Goal: Communication & Community: Ask a question

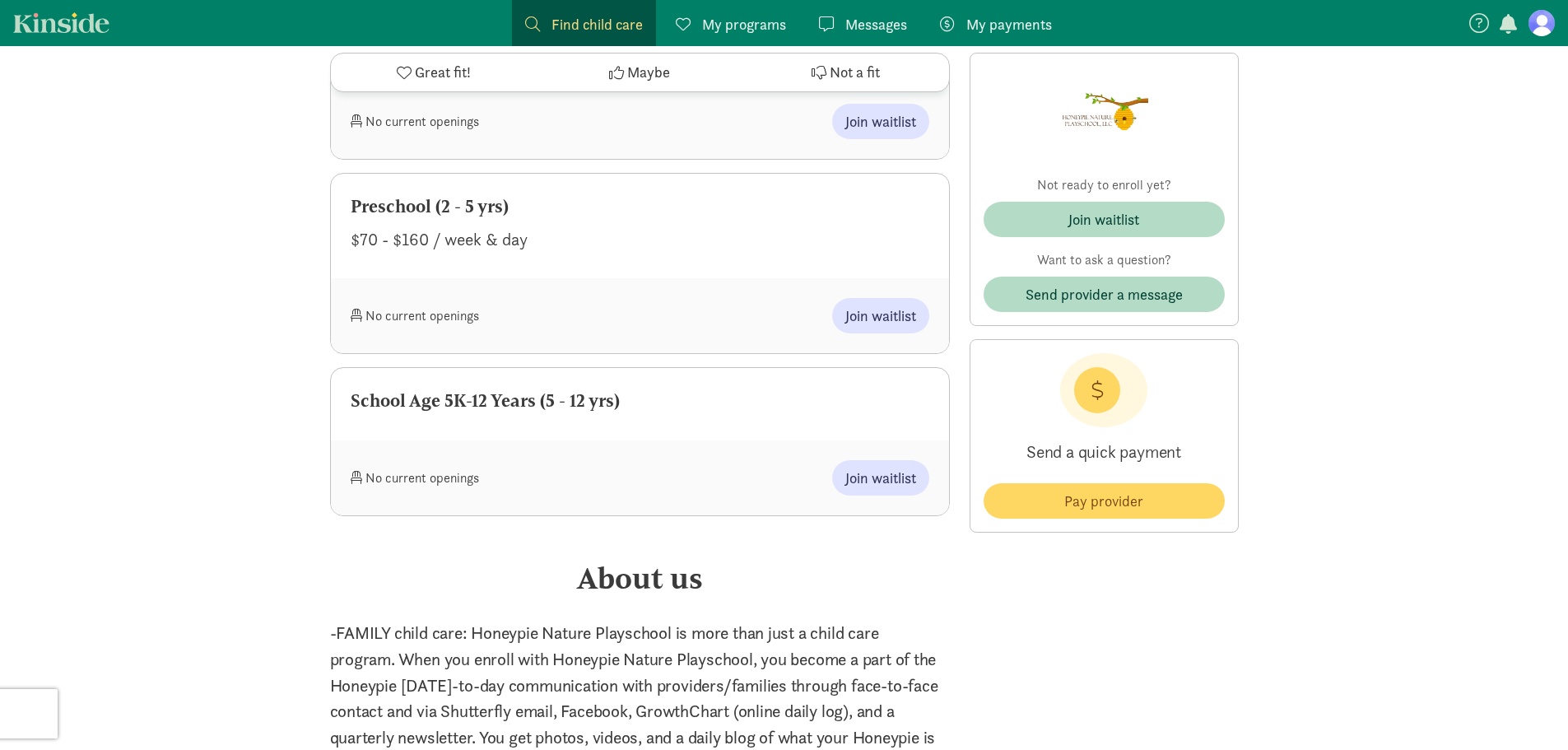
scroll to position [905, 0]
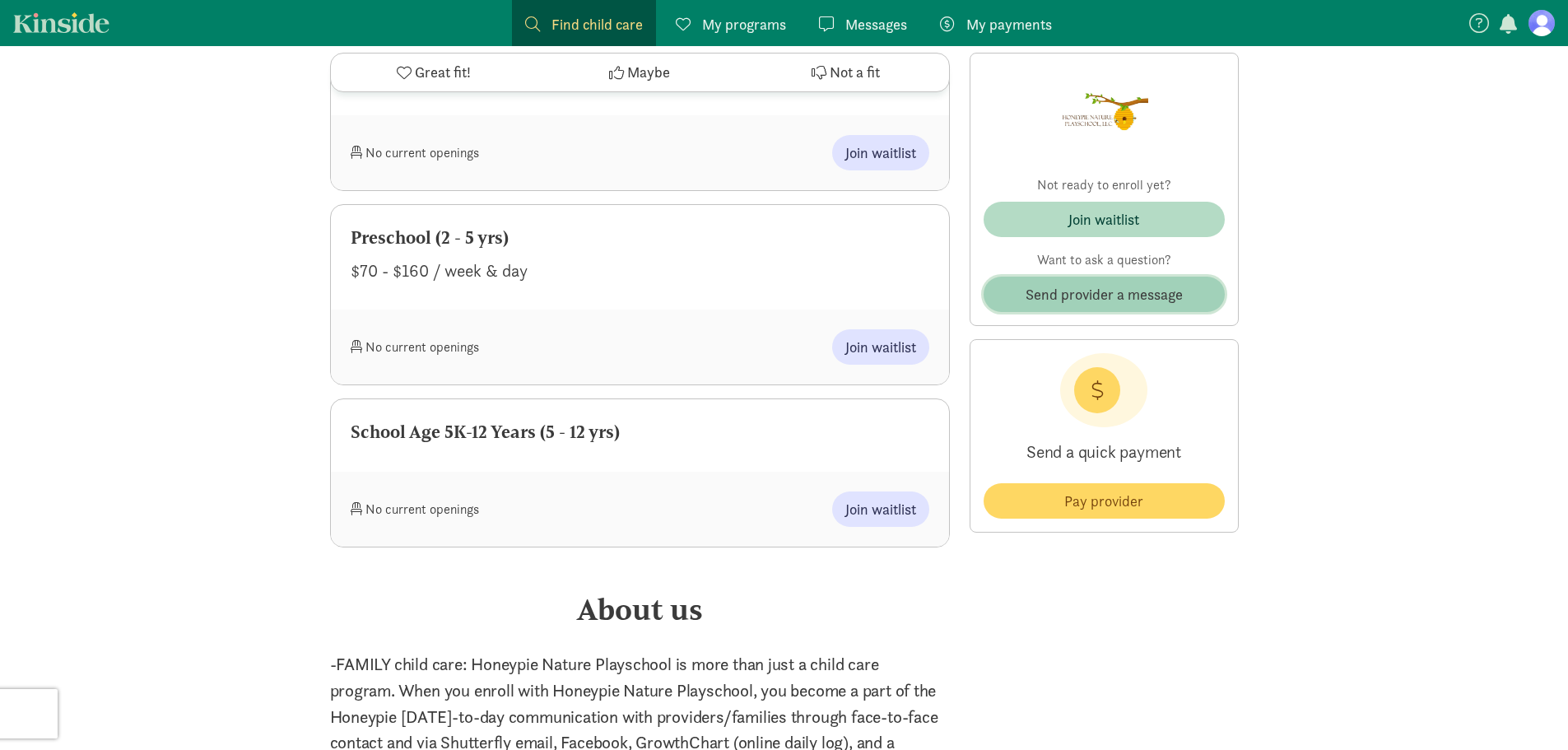
click at [1082, 292] on span "Send provider a message" at bounding box center [1104, 294] width 157 height 22
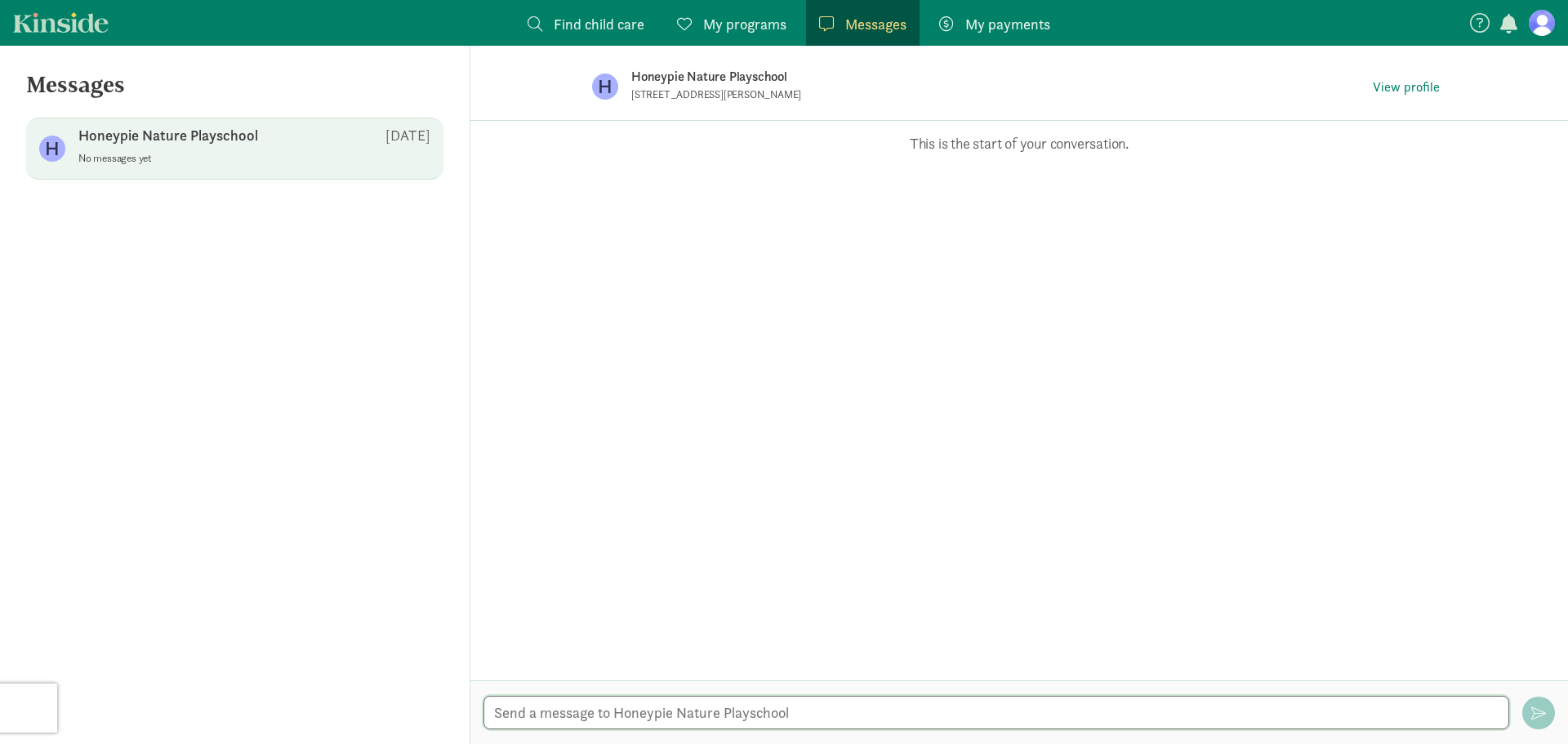
click at [727, 720] on textarea at bounding box center [996, 712] width 1026 height 34
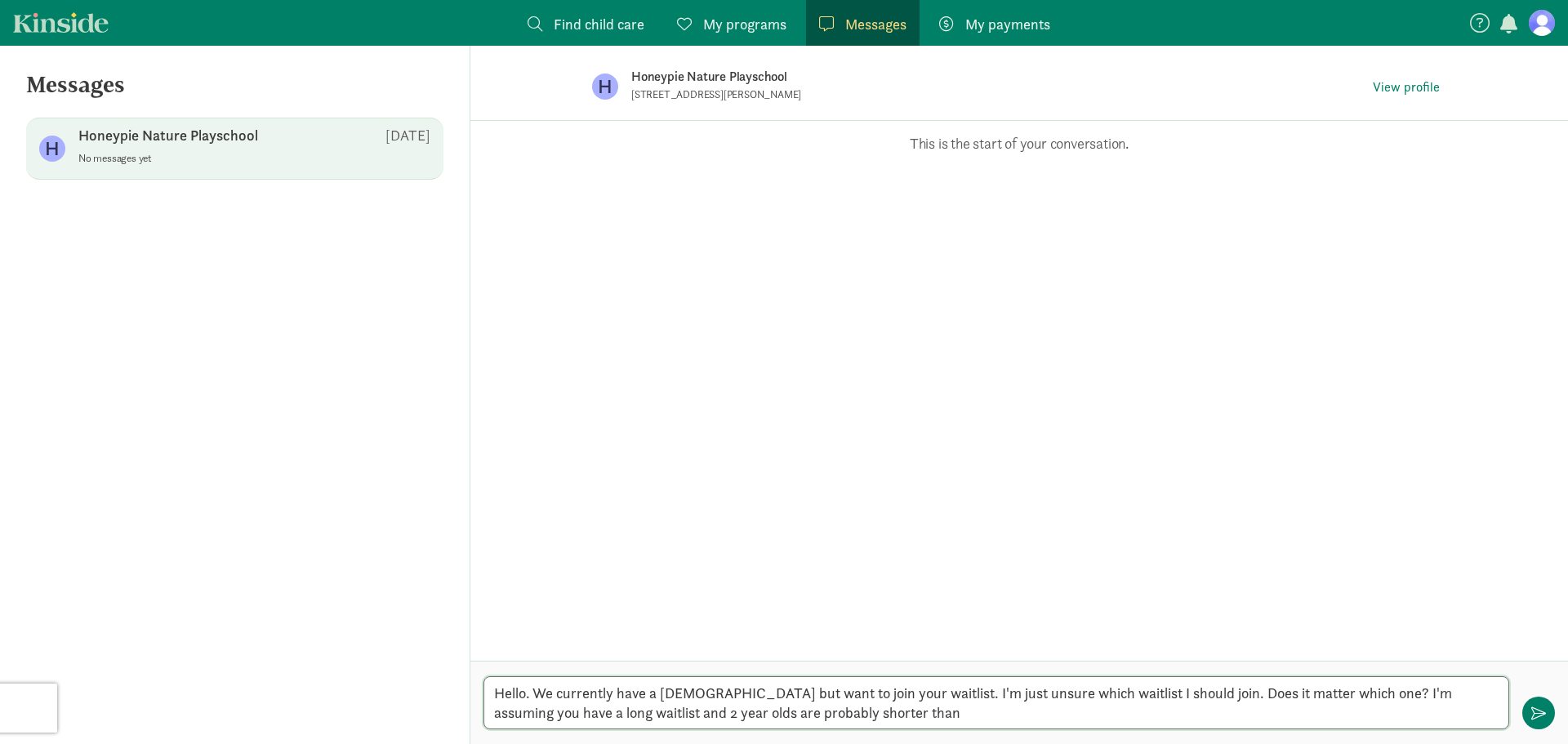
click at [717, 714] on textarea "Hello. We currently have a [DEMOGRAPHIC_DATA] but want to join your waitlist. I…" at bounding box center [996, 702] width 1026 height 53
click at [949, 713] on textarea "Hello. We currently have a [DEMOGRAPHIC_DATA] but want to join your waitlist. I…" at bounding box center [996, 702] width 1026 height 53
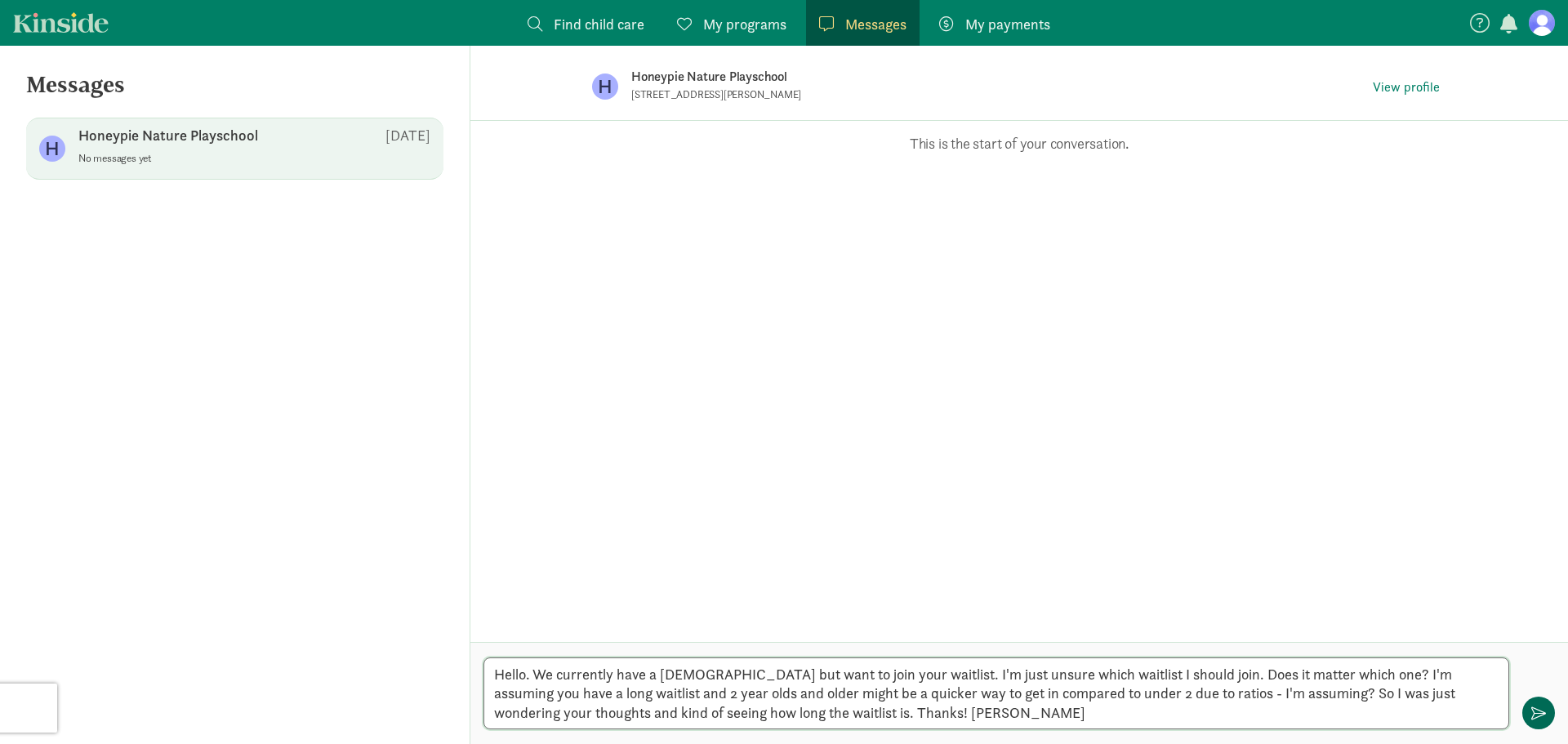
type textarea "Hello. We currently have a [DEMOGRAPHIC_DATA] but want to join your waitlist. I…"
click at [1546, 705] on button "button" at bounding box center [1538, 713] width 33 height 33
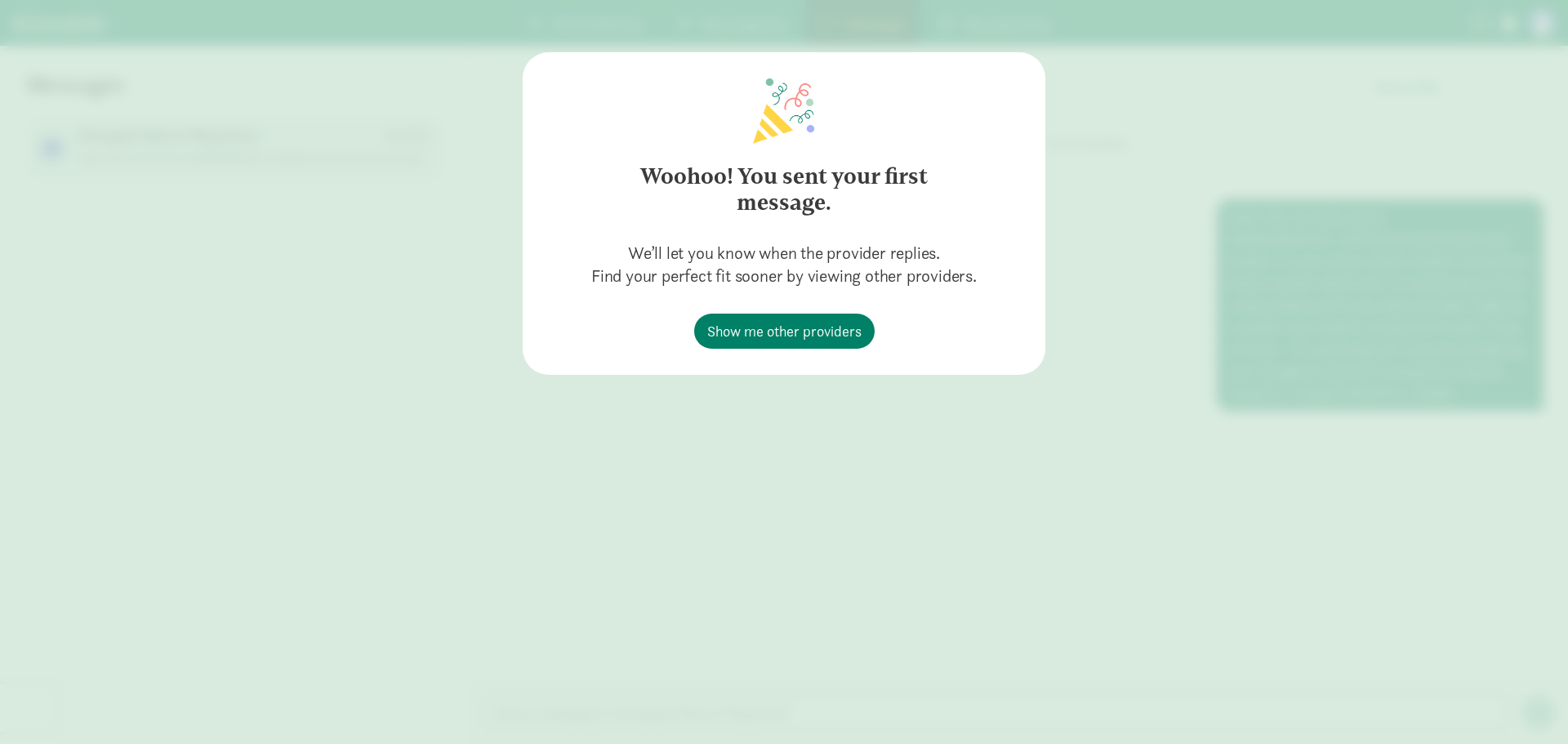
click at [816, 478] on div "Woohoo! You sent your first message. We’ll let you know when the provider repli…" at bounding box center [784, 372] width 1568 height 744
drag, startPoint x: 576, startPoint y: 413, endPoint x: 553, endPoint y: 411, distance: 23.1
click at [576, 413] on div "Woohoo! You sent your first message. We’ll let you know when the provider repli…" at bounding box center [784, 372] width 1568 height 744
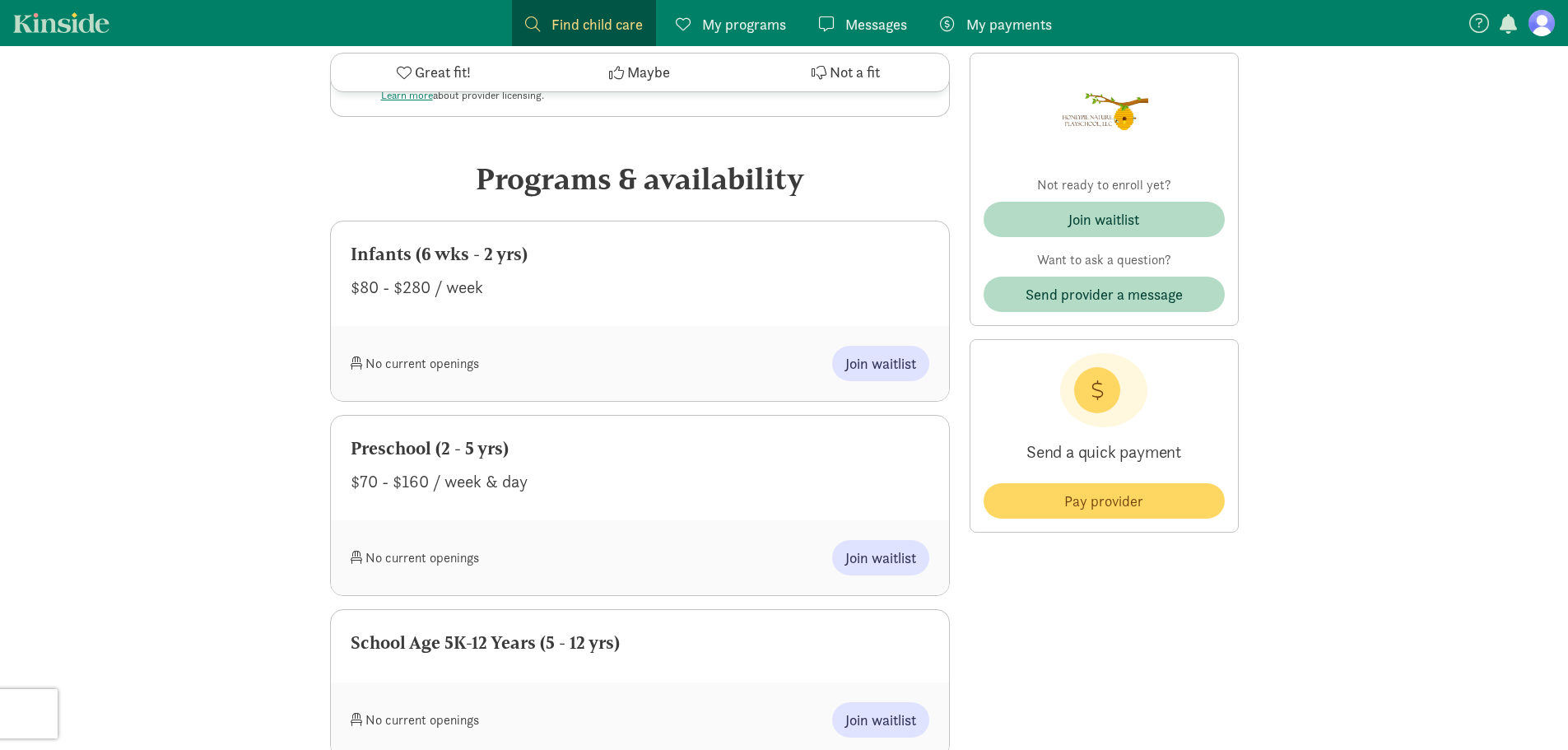
scroll to position [741, 0]
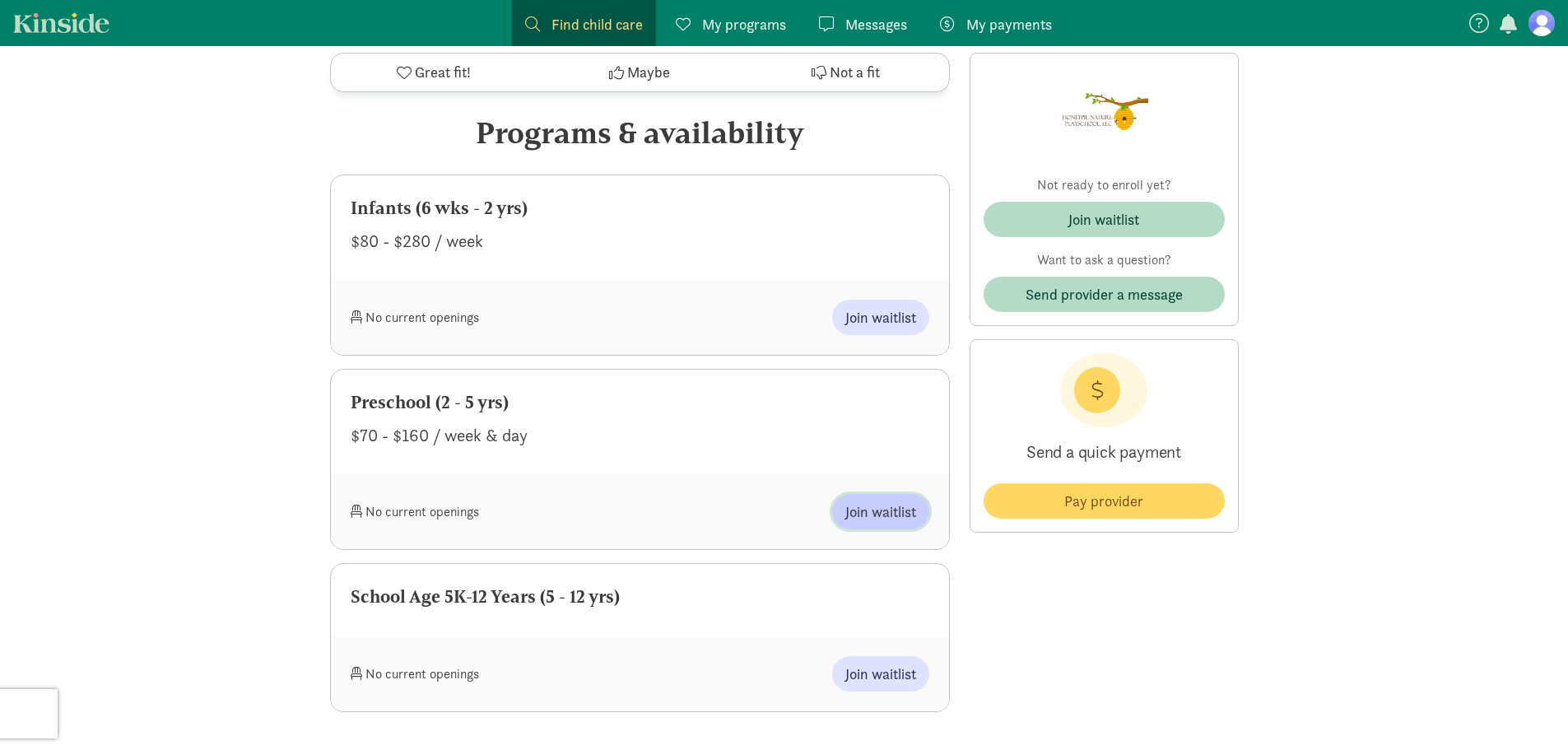
click at [876, 524] on button "Join waitlist" at bounding box center [881, 511] width 97 height 35
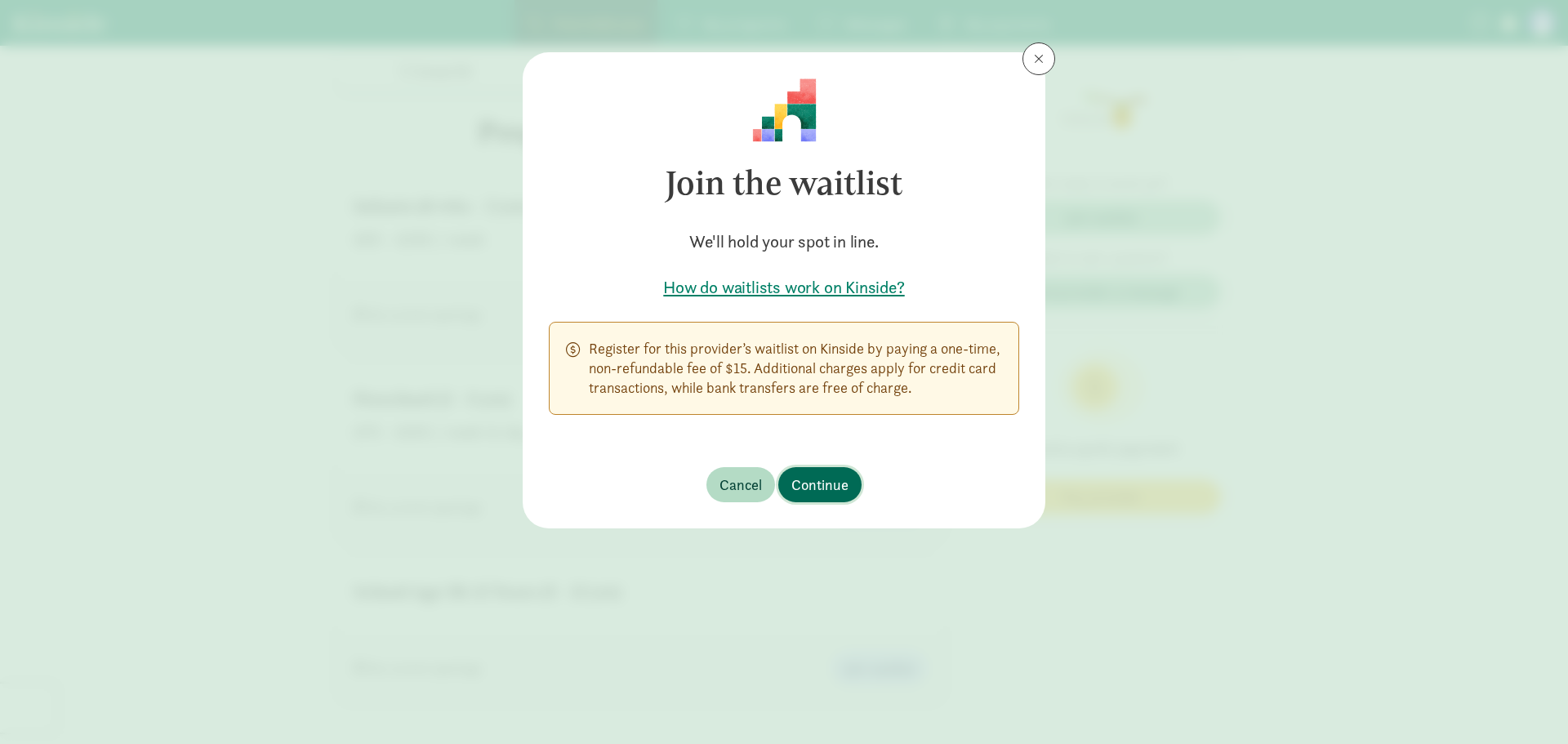
click at [815, 487] on span "Continue" at bounding box center [819, 484] width 57 height 22
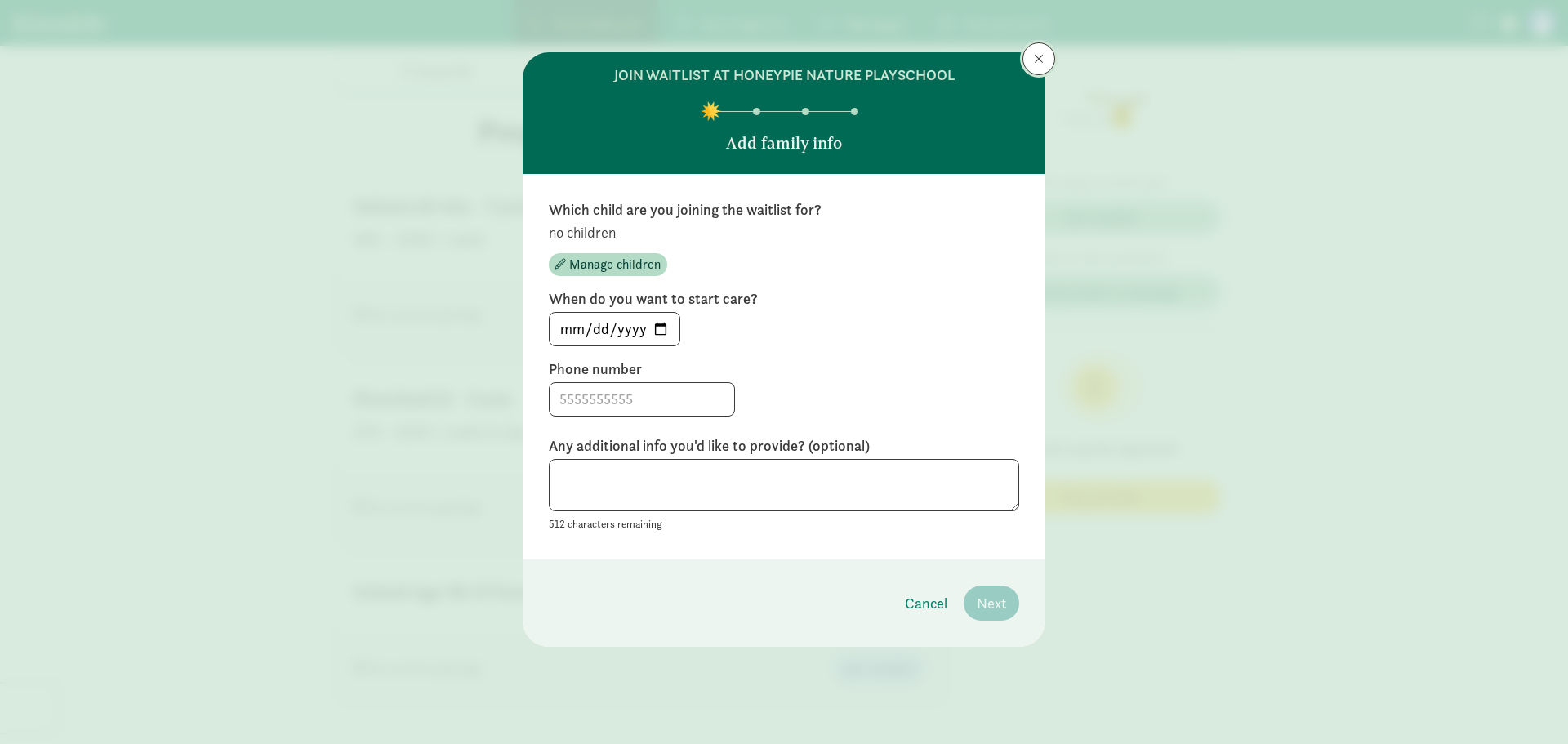
click at [1034, 49] on button at bounding box center [1039, 59] width 33 height 33
